Goal: Task Accomplishment & Management: Use online tool/utility

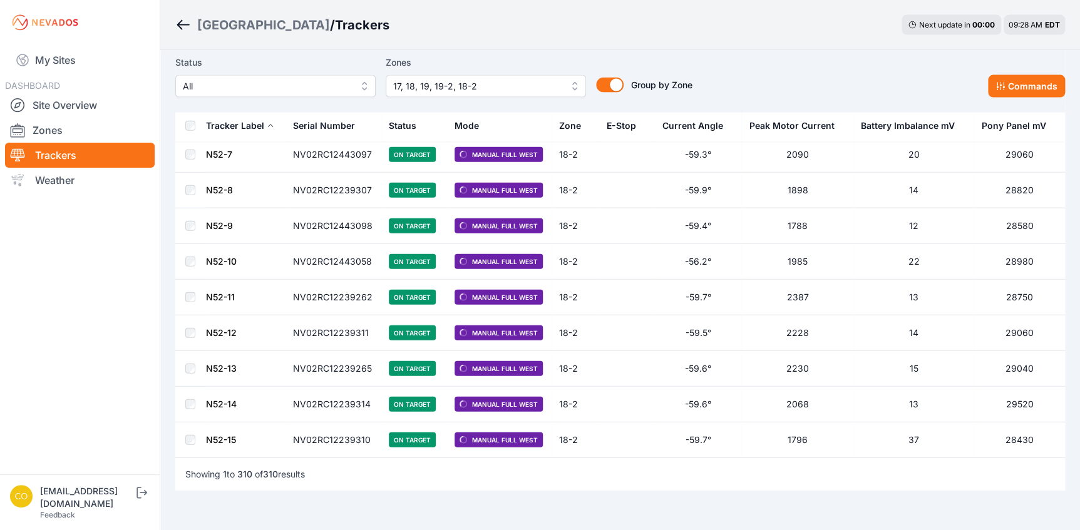
scroll to position [10876, 0]
click at [74, 511] on link "Feedback" at bounding box center [57, 514] width 35 height 9
click at [150, 500] on icon "submit" at bounding box center [142, 492] width 16 height 15
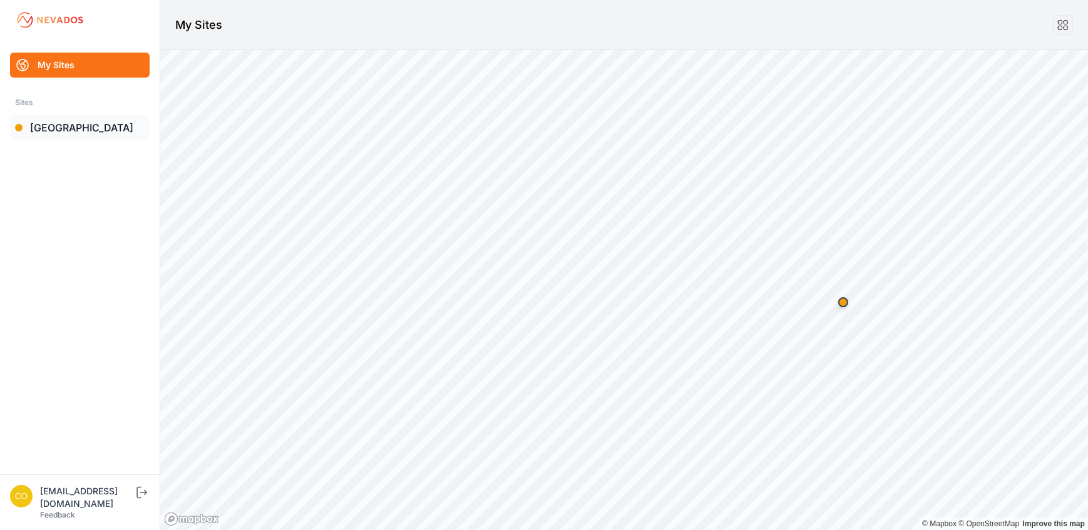
click at [73, 129] on link "[GEOGRAPHIC_DATA]" at bounding box center [80, 127] width 140 height 25
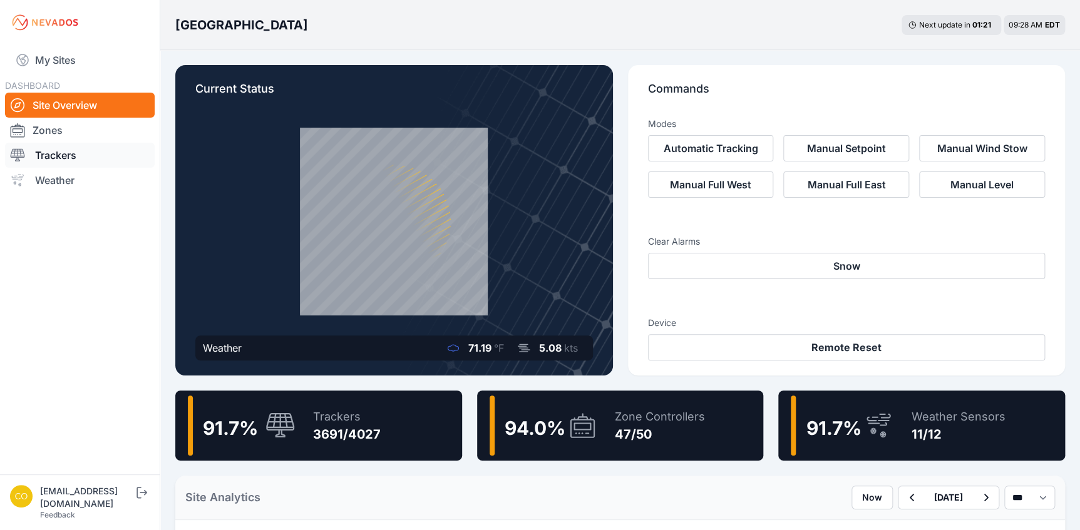
click at [66, 150] on link "Trackers" at bounding box center [80, 155] width 150 height 25
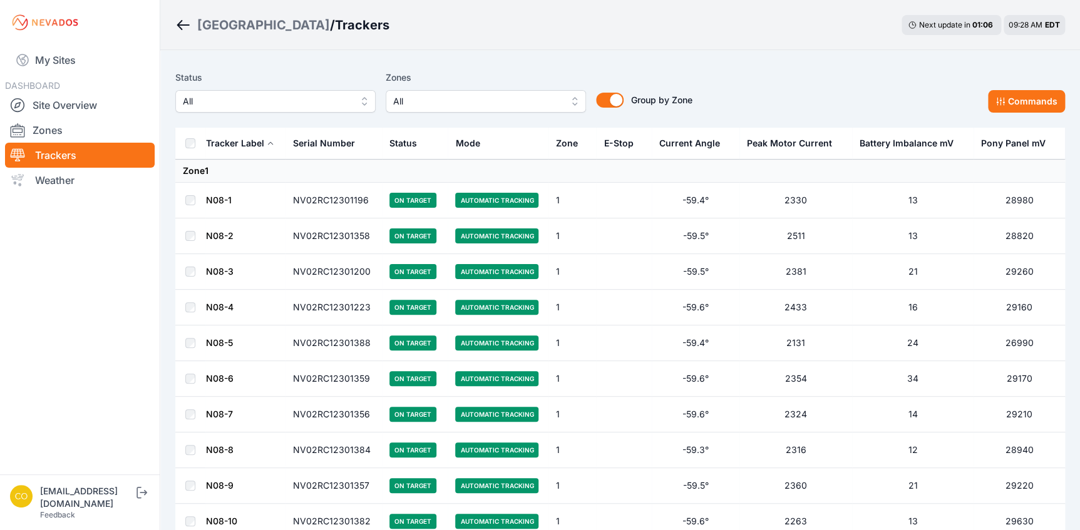
click at [576, 100] on button "All" at bounding box center [486, 101] width 200 height 23
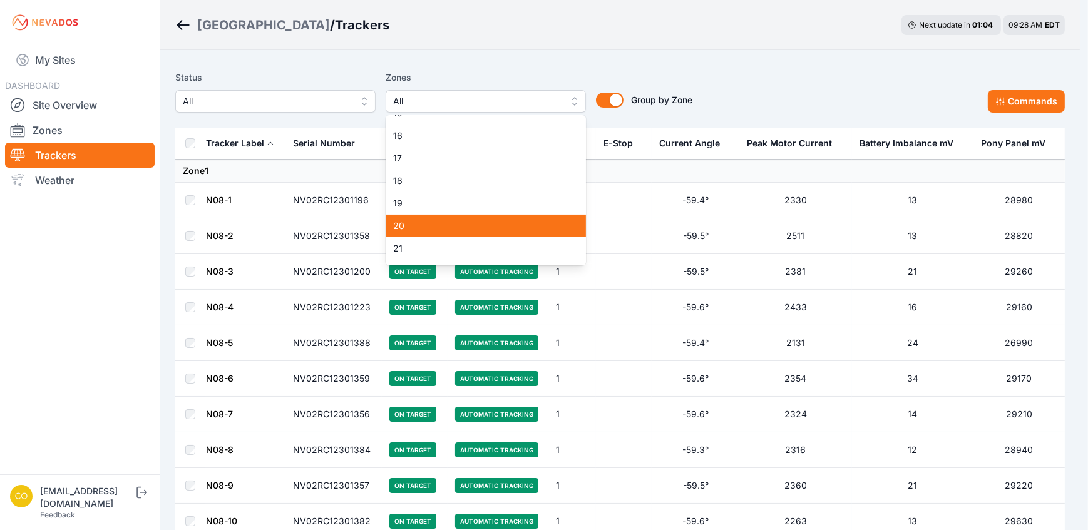
scroll to position [284, 0]
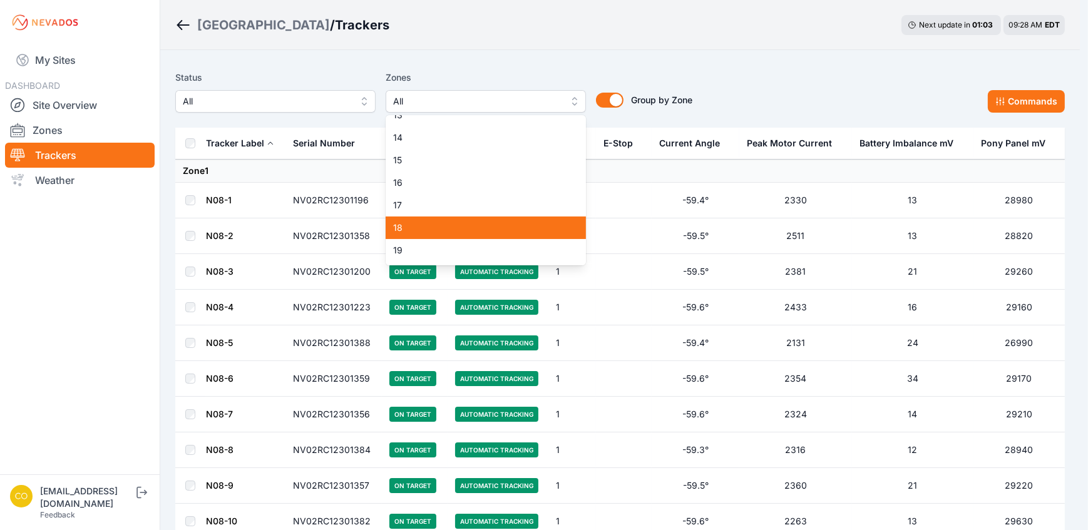
click at [434, 228] on span "18" at bounding box center [478, 228] width 170 height 13
click at [451, 248] on span "19" at bounding box center [478, 250] width 170 height 13
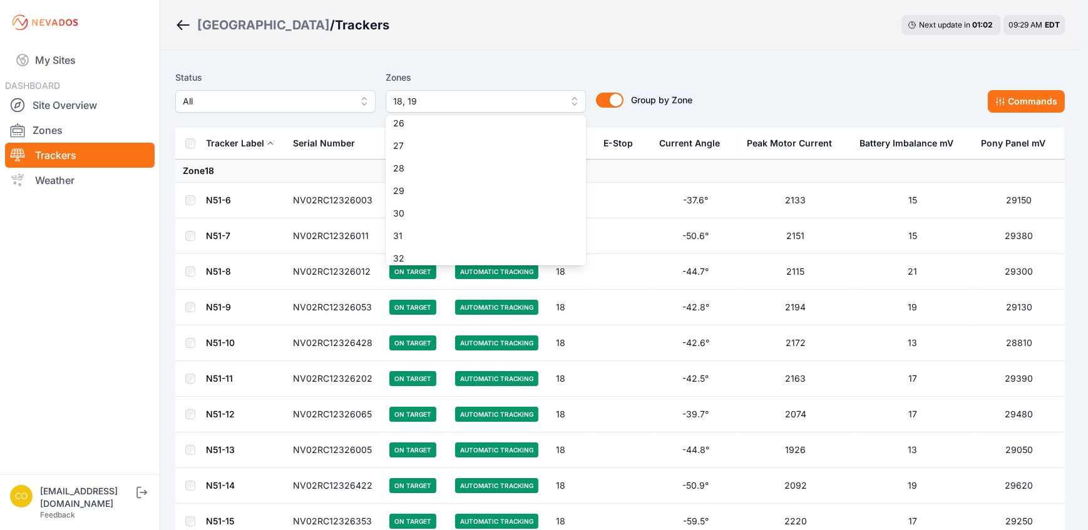
scroll to position [981, 0]
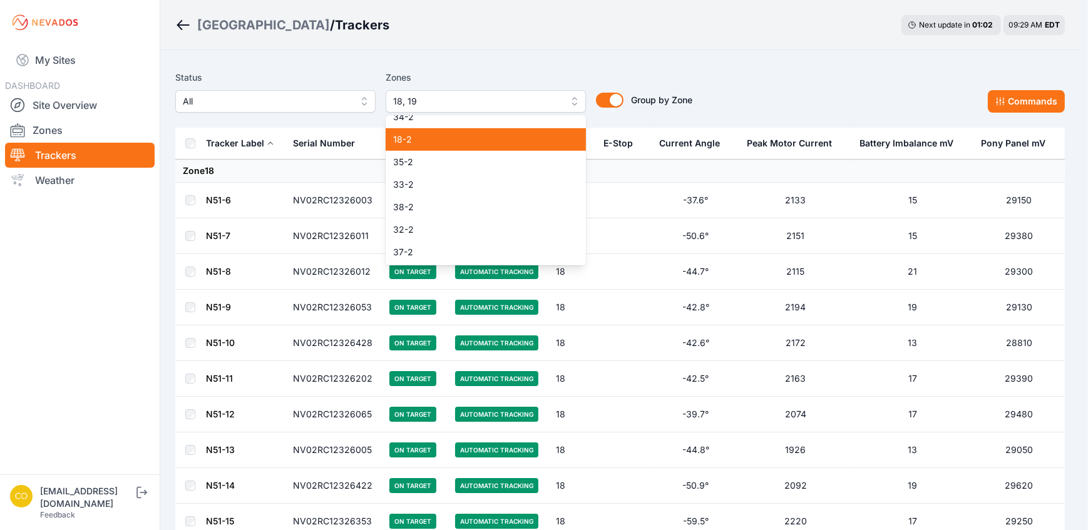
click at [425, 141] on span "18-2" at bounding box center [478, 139] width 170 height 13
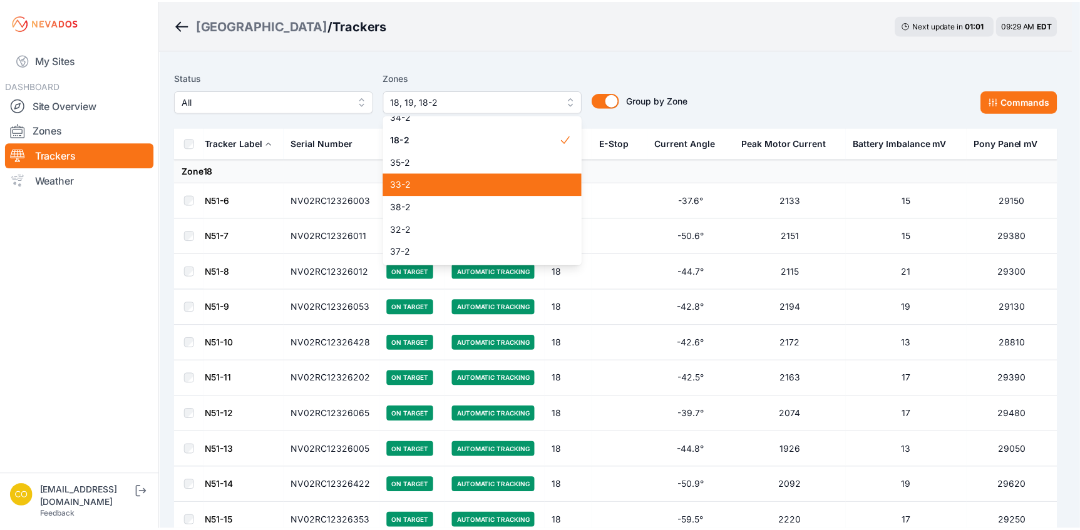
scroll to position [867, 0]
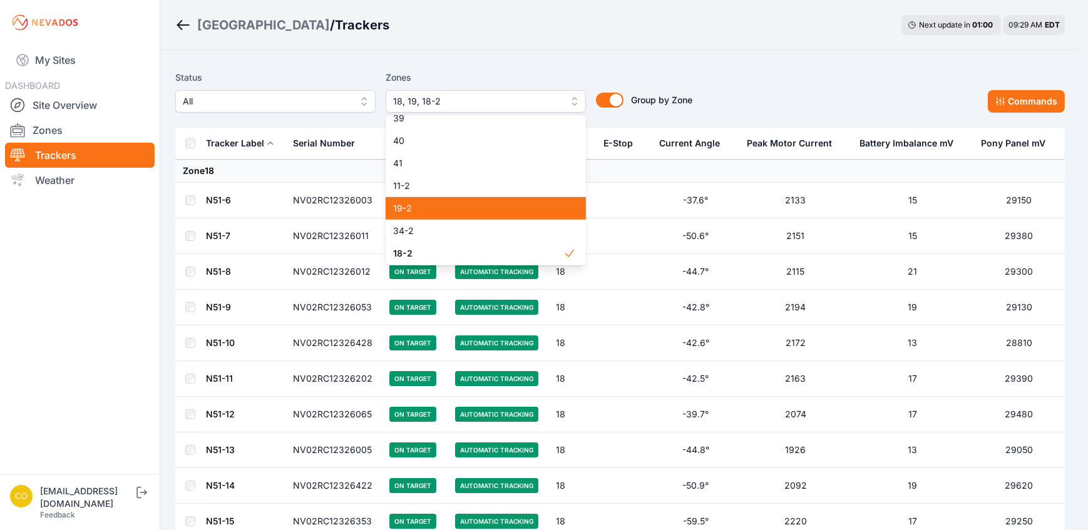
click at [431, 208] on span "19-2" at bounding box center [478, 208] width 170 height 13
click at [702, 77] on div "Status All Zones 18, 19, 19-2, 18-2 1 2 3 4 5 6 7 8 9 10 11 12 13 14 15 16 17 1…" at bounding box center [619, 91] width 889 height 43
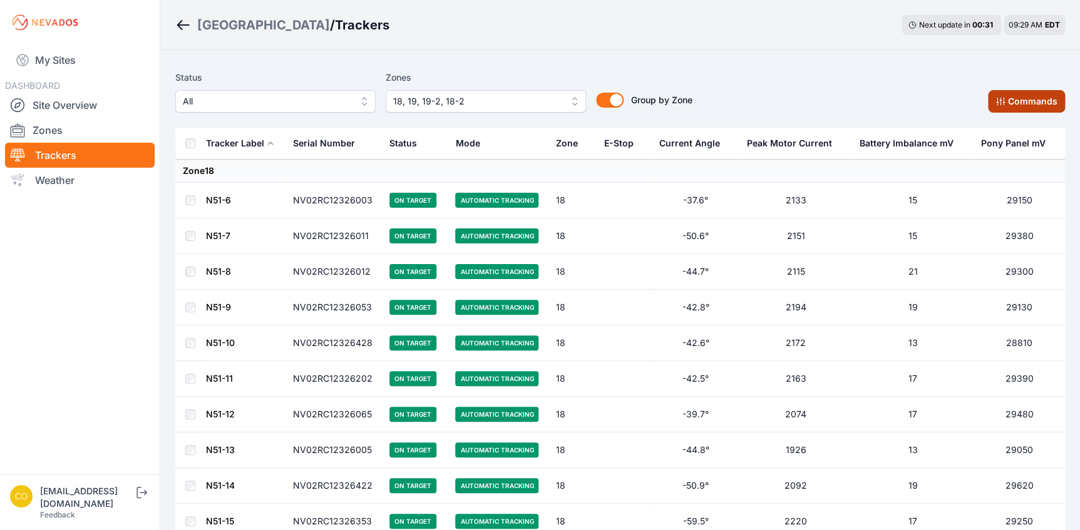
click at [1023, 100] on button "Commands" at bounding box center [1026, 101] width 77 height 23
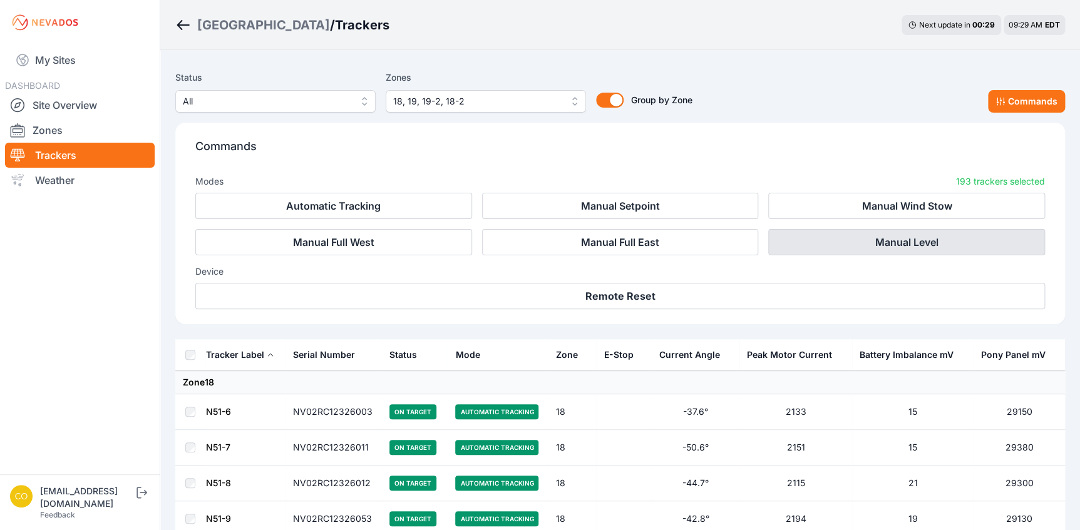
click at [857, 241] on button "Manual Level" at bounding box center [906, 242] width 277 height 26
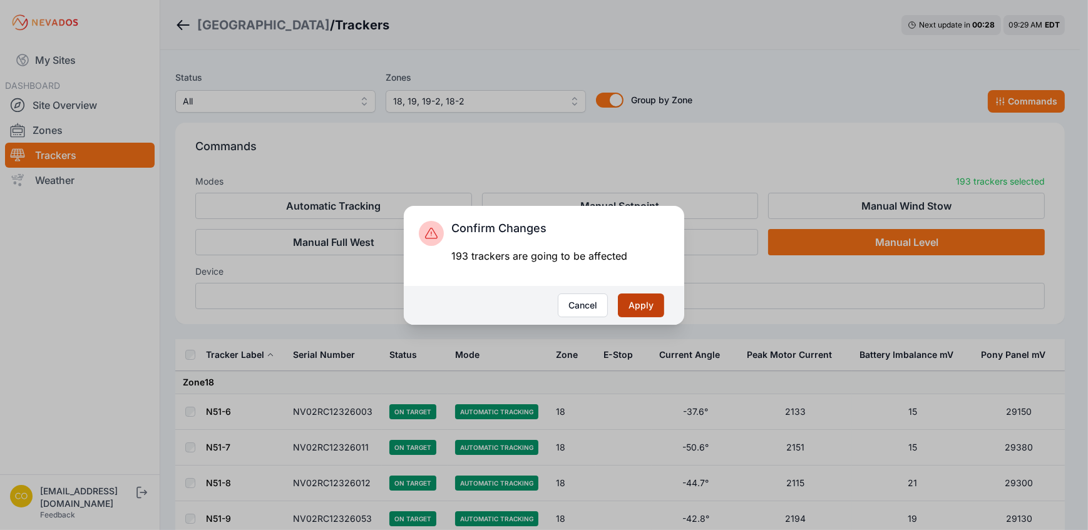
click at [650, 305] on button "Apply" at bounding box center [641, 306] width 46 height 24
